Goal: Transaction & Acquisition: Subscribe to service/newsletter

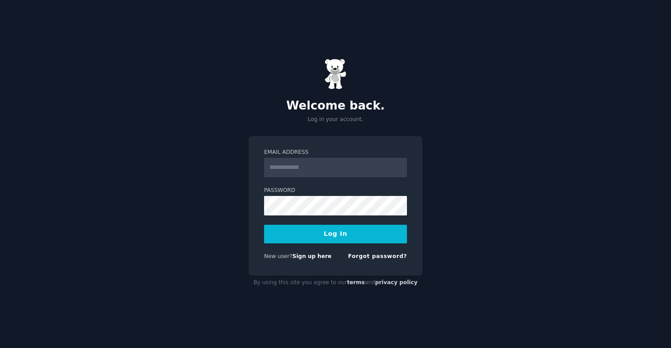
click at [171, 203] on div "Welcome back. Log in your account. Email Address Password Log In New user? Sign…" at bounding box center [335, 174] width 671 height 348
click at [297, 167] on input "Email Address" at bounding box center [335, 168] width 143 height 20
type input "**********"
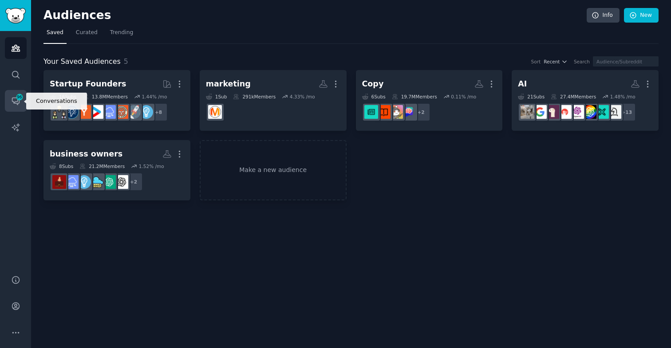
click at [17, 103] on icon "Sidebar" at bounding box center [15, 100] width 9 height 9
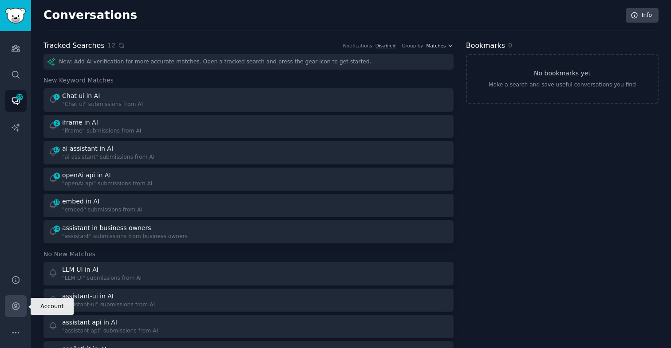
click at [13, 307] on icon "Sidebar" at bounding box center [15, 306] width 9 height 9
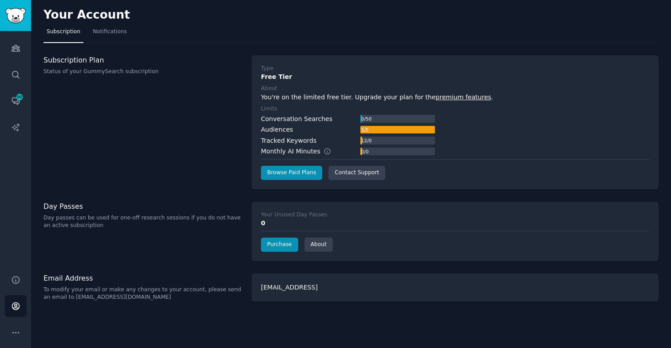
click at [192, 109] on div "Subscription Plan Status of your GummySearch subscription" at bounding box center [142, 122] width 199 height 134
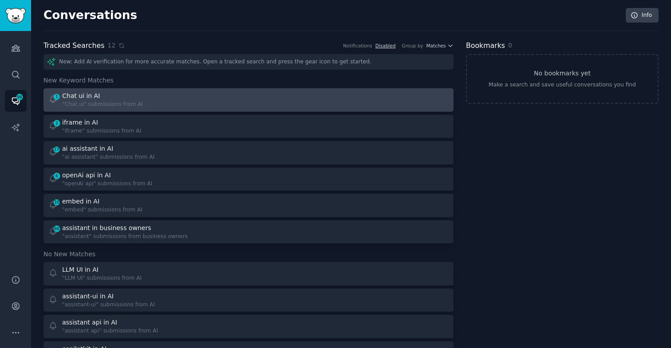
click at [132, 95] on div "Chat ui in AI" at bounding box center [102, 95] width 81 height 9
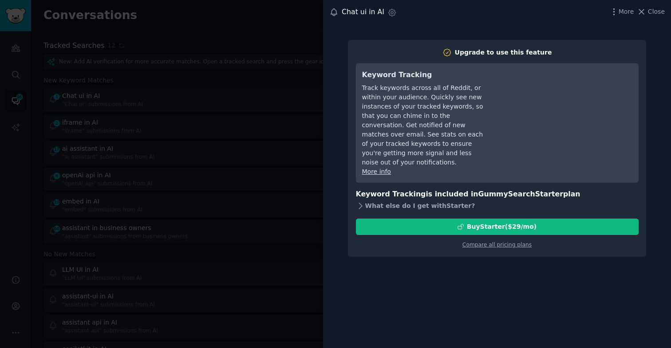
click at [371, 200] on div "What else do I get with Starter ?" at bounding box center [497, 206] width 283 height 12
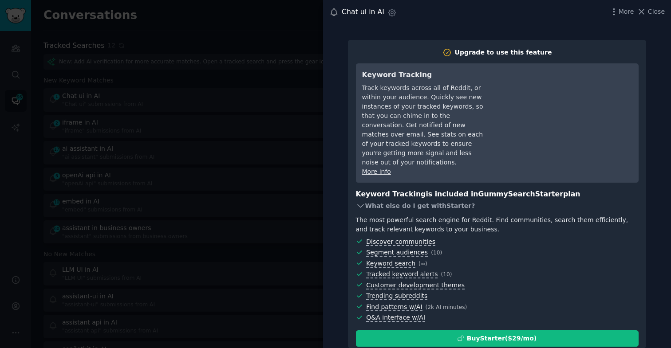
click at [372, 204] on div "What else do I get with Starter ?" at bounding box center [497, 206] width 283 height 12
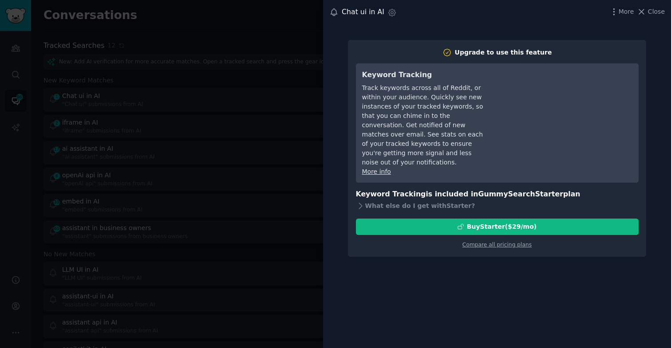
click at [281, 55] on div at bounding box center [335, 174] width 671 height 348
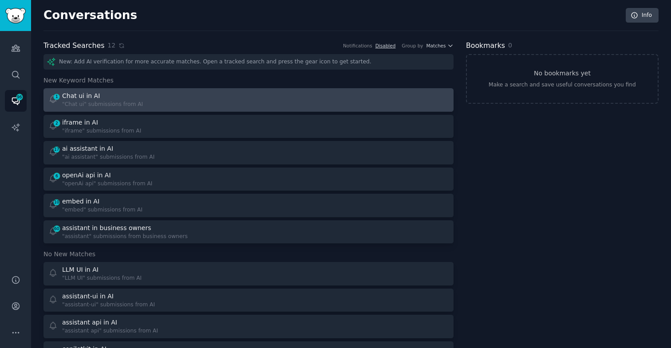
click at [236, 91] on link "1 Chat ui in AI "Chat ui" submissions from AI" at bounding box center [248, 100] width 410 height 24
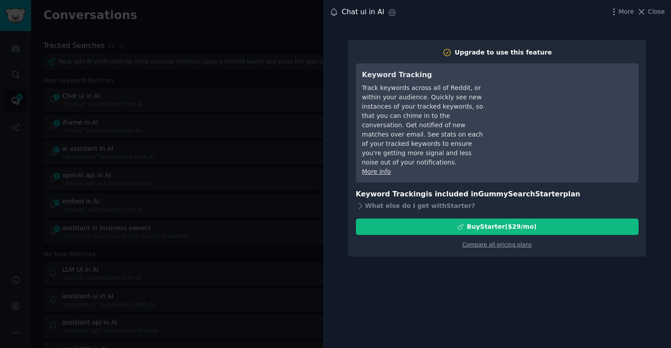
click at [250, 110] on div at bounding box center [335, 174] width 671 height 348
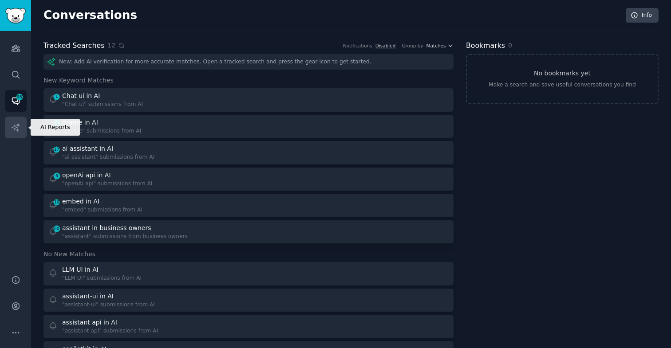
click at [14, 130] on icon "Sidebar" at bounding box center [15, 127] width 9 height 9
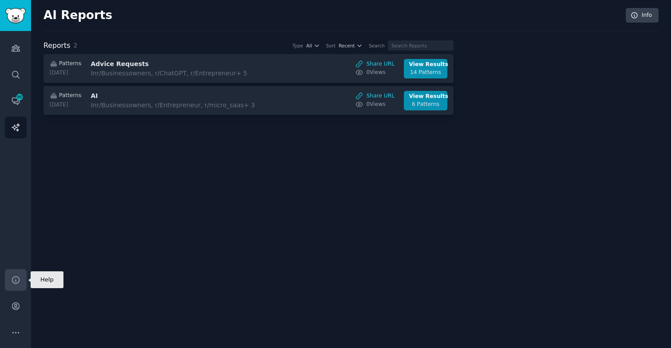
click at [12, 284] on icon "Sidebar" at bounding box center [15, 280] width 9 height 9
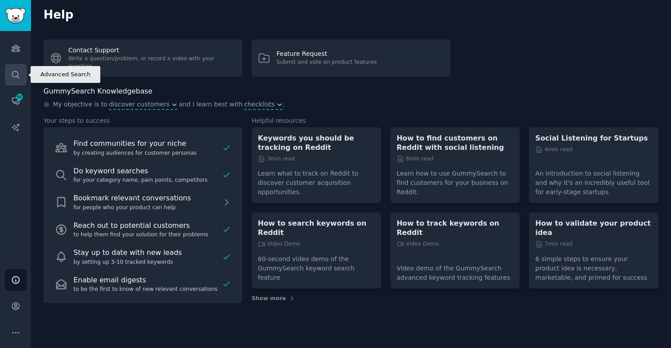
click at [8, 72] on link "Search" at bounding box center [16, 75] width 22 height 22
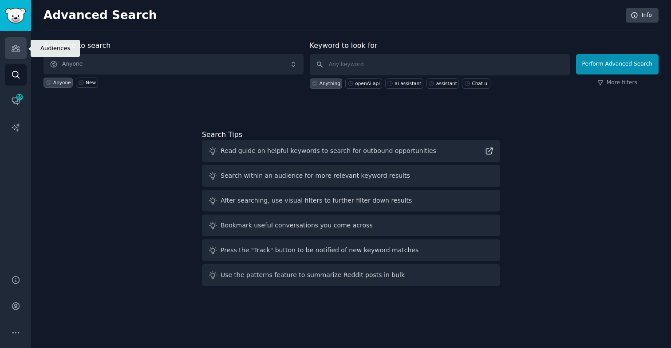
click at [16, 54] on link "Audiences" at bounding box center [16, 48] width 22 height 22
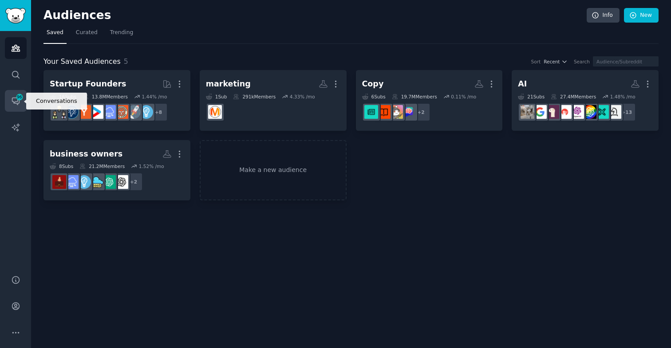
click at [10, 104] on link "Conversations 96" at bounding box center [16, 101] width 22 height 22
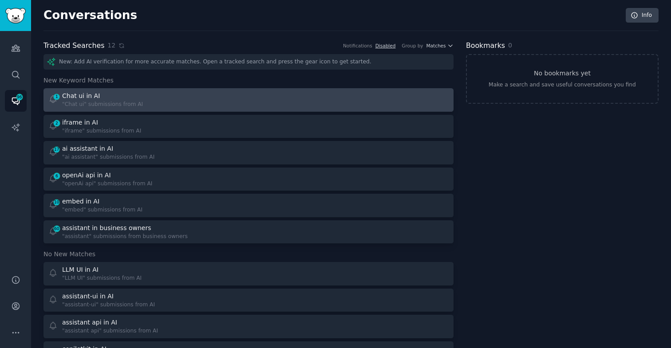
click at [107, 97] on div "Chat ui in AI" at bounding box center [102, 95] width 81 height 9
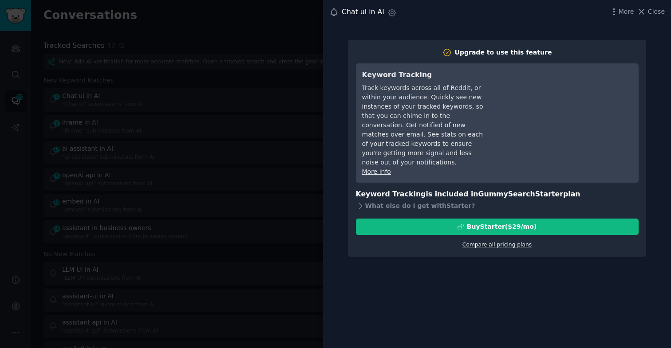
click at [495, 242] on link "Compare all pricing plans" at bounding box center [496, 245] width 69 height 6
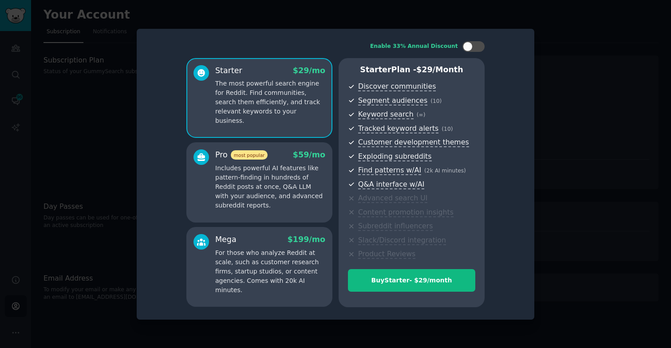
click at [225, 161] on div "Pro most popular $ 59 /mo Includes powerful AI features like pattern-finding in…" at bounding box center [270, 180] width 110 height 61
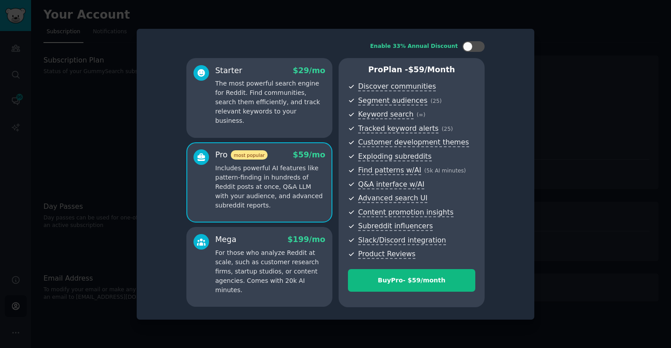
click at [258, 256] on p "For those who analyze Reddit at scale, such as customer research firms, startup…" at bounding box center [270, 271] width 110 height 47
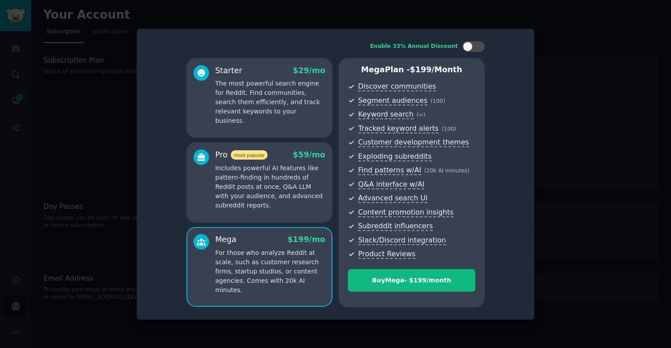
click at [260, 183] on p "Includes powerful AI features like pattern-finding in hundreds of Reddit posts …" at bounding box center [270, 187] width 110 height 47
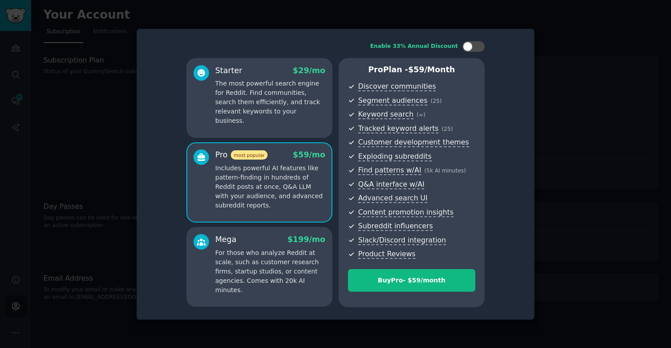
click at [262, 110] on p "The most powerful search engine for Reddit. Find communities, search them effic…" at bounding box center [270, 102] width 110 height 47
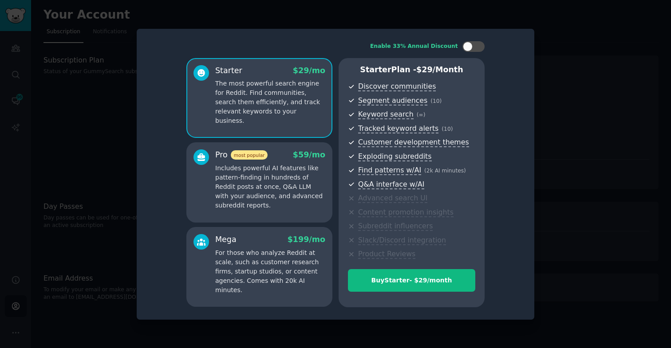
click at [95, 143] on div at bounding box center [335, 174] width 671 height 348
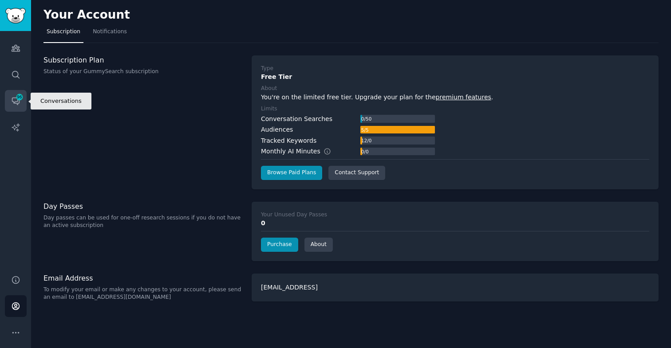
click at [16, 99] on span "96" at bounding box center [20, 97] width 8 height 6
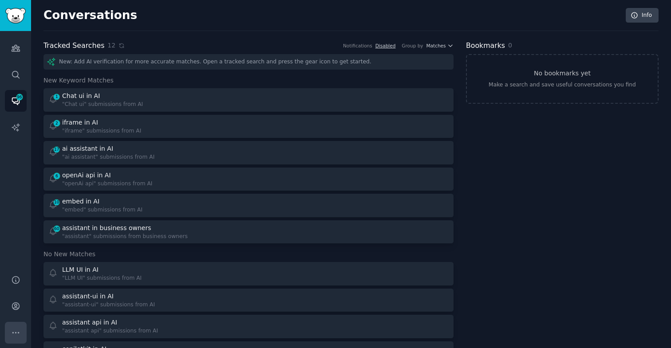
click at [10, 331] on button "More" at bounding box center [16, 333] width 22 height 22
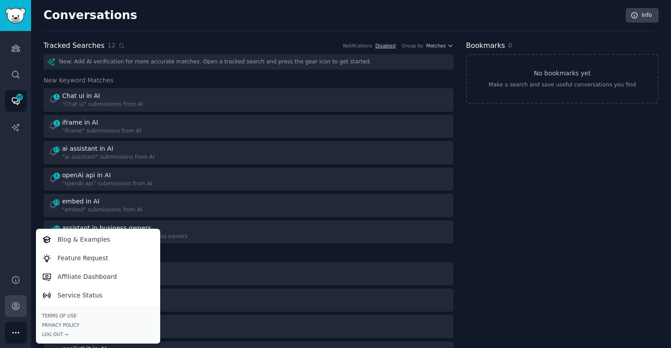
click at [13, 311] on icon "Sidebar" at bounding box center [15, 306] width 9 height 9
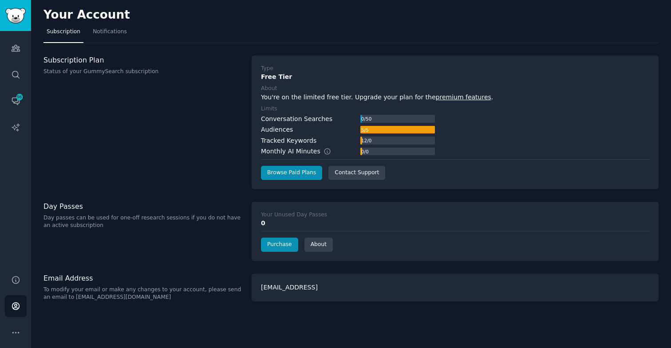
click at [122, 59] on h3 "Subscription Plan" at bounding box center [142, 59] width 199 height 9
click at [113, 45] on div "Your Account Subscription Notifications Subscription Plan Status of your GummyS…" at bounding box center [351, 174] width 640 height 348
click at [109, 35] on span "Notifications" at bounding box center [110, 32] width 34 height 8
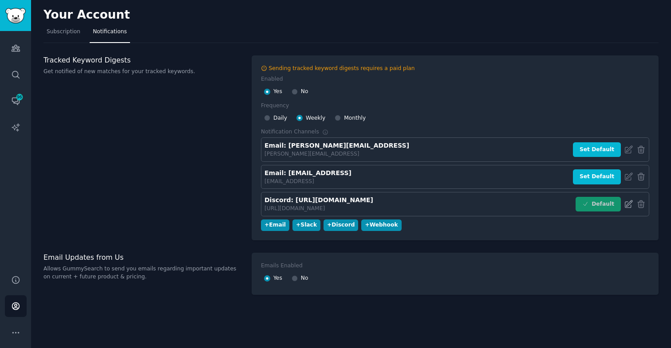
click at [627, 203] on icon at bounding box center [628, 204] width 7 height 7
click at [318, 196] on div "Discord: [URL][DOMAIN_NAME]" at bounding box center [318, 200] width 109 height 9
click at [189, 185] on div "Tracked Keyword Digests Get notified of new matches for your tracked keywords." at bounding box center [142, 147] width 199 height 185
click at [333, 226] on div "+ Discord" at bounding box center [341, 225] width 28 height 8
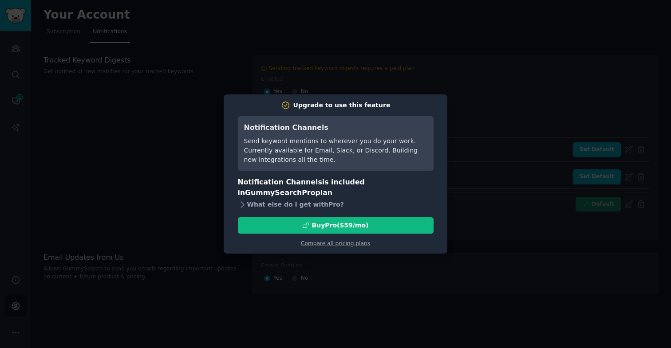
click at [264, 207] on div "What else do I get with Pro ?" at bounding box center [336, 205] width 196 height 12
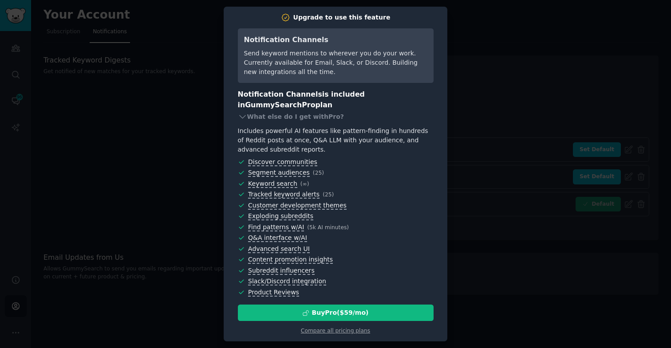
click at [174, 190] on div at bounding box center [335, 174] width 671 height 348
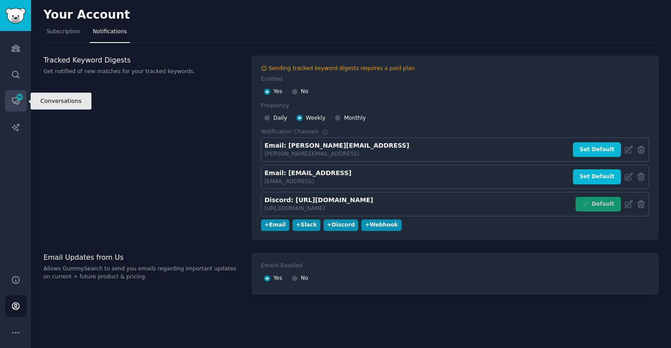
click at [21, 101] on link "Conversations 96" at bounding box center [16, 101] width 22 height 22
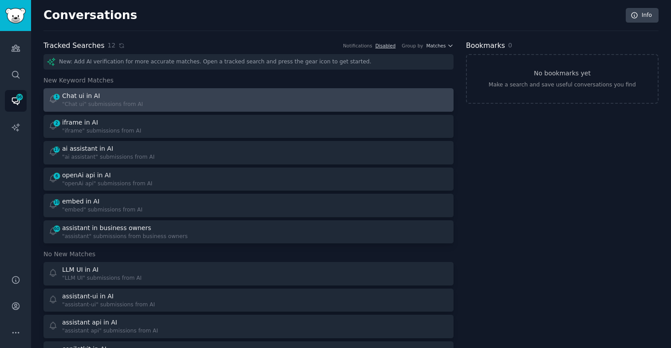
click at [123, 109] on link "1 Chat ui in AI "Chat ui" submissions from AI" at bounding box center [248, 100] width 410 height 24
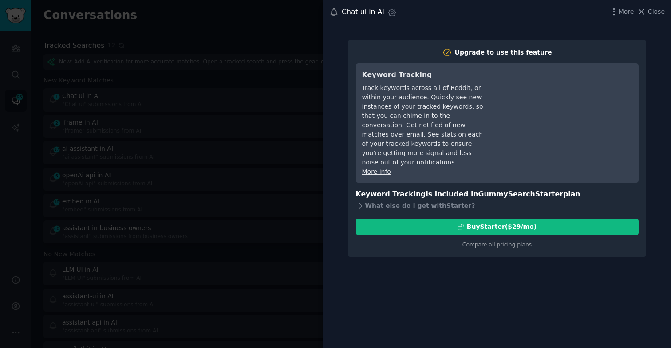
click at [162, 73] on div at bounding box center [335, 174] width 671 height 348
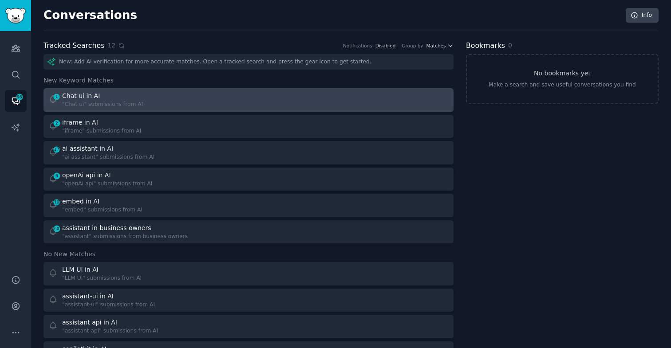
click at [143, 100] on div "1 Chat ui in AI "Chat ui" submissions from AI" at bounding box center [145, 99] width 194 height 17
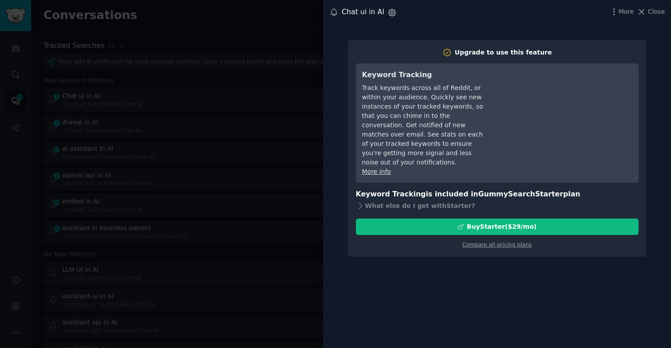
click at [389, 11] on icon "button" at bounding box center [392, 12] width 7 height 7
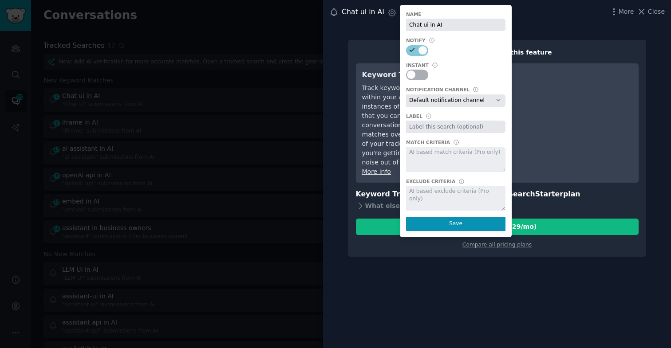
click at [410, 76] on div at bounding box center [411, 75] width 8 height 8
click at [288, 47] on div at bounding box center [335, 174] width 671 height 348
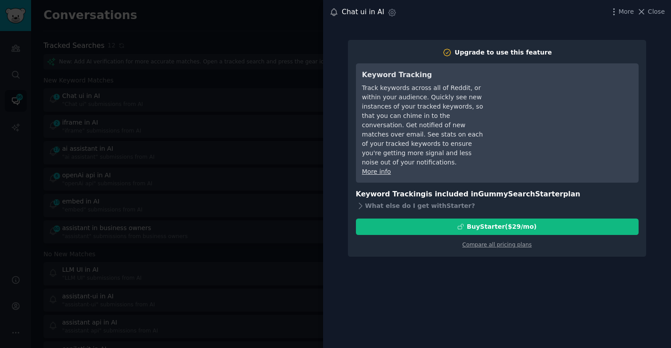
click at [288, 47] on div at bounding box center [335, 174] width 671 height 348
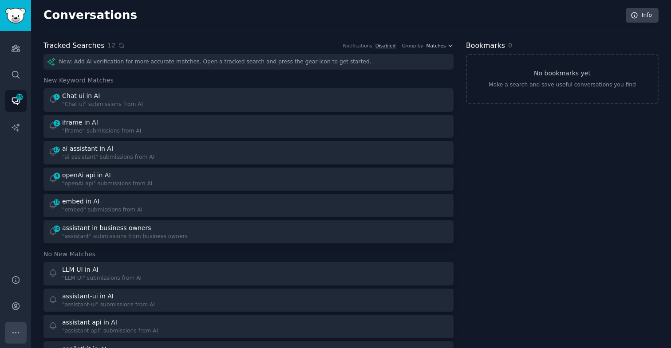
click at [19, 331] on icon "Sidebar" at bounding box center [15, 332] width 9 height 9
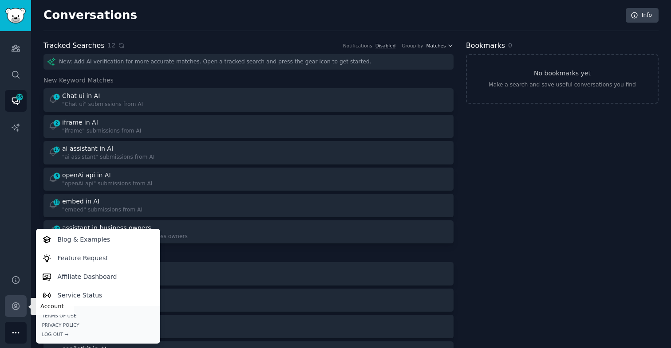
click at [12, 305] on icon "Sidebar" at bounding box center [15, 306] width 7 height 7
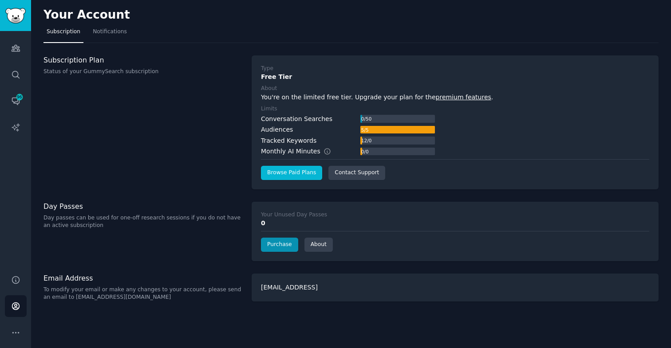
click at [292, 173] on link "Browse Paid Plans" at bounding box center [291, 173] width 61 height 14
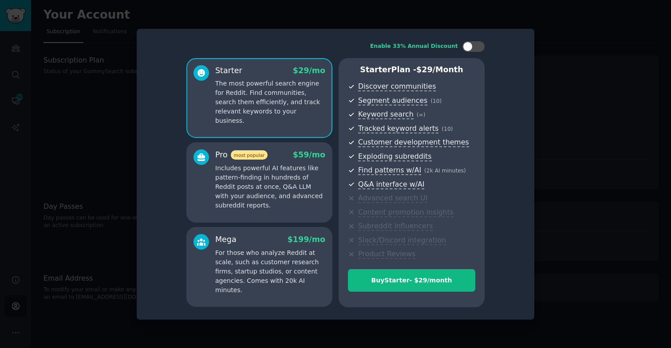
click at [252, 165] on p "Includes powerful AI features like pattern-finding in hundreds of Reddit posts …" at bounding box center [270, 187] width 110 height 47
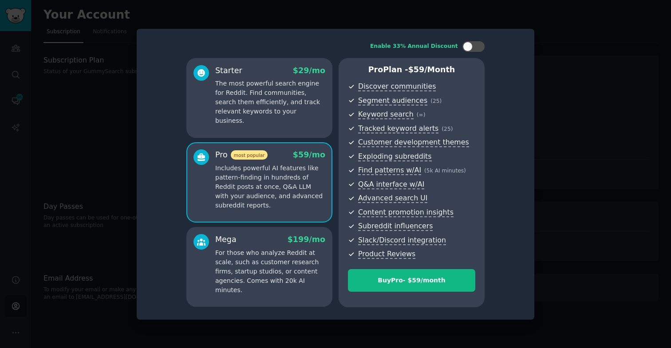
click at [258, 109] on p "The most powerful search engine for Reddit. Find communities, search them effic…" at bounding box center [270, 102] width 110 height 47
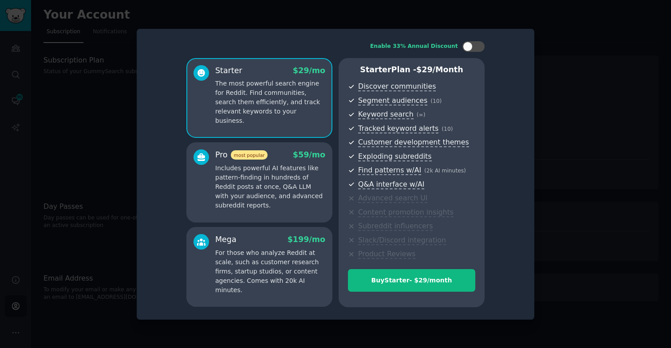
click at [283, 165] on p "Includes powerful AI features like pattern-finding in hundreds of Reddit posts …" at bounding box center [270, 187] width 110 height 47
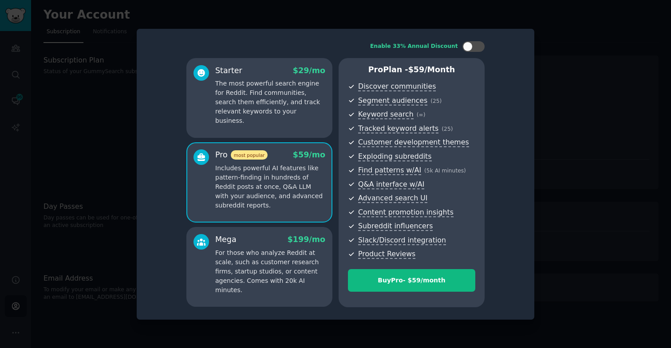
click at [252, 102] on p "The most powerful search engine for Reddit. Find communities, search them effic…" at bounding box center [270, 102] width 110 height 47
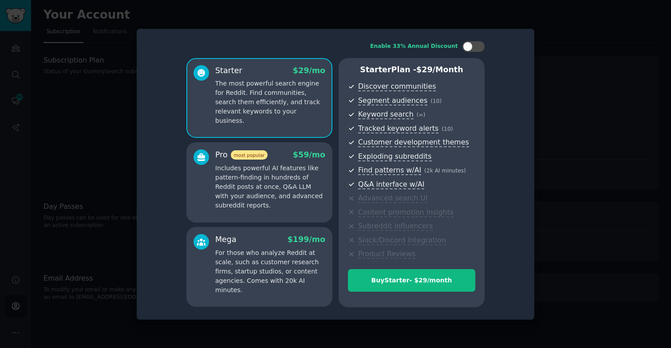
click at [288, 194] on p "Includes powerful AI features like pattern-finding in hundreds of Reddit posts …" at bounding box center [270, 187] width 110 height 47
